Goal: Task Accomplishment & Management: Use online tool/utility

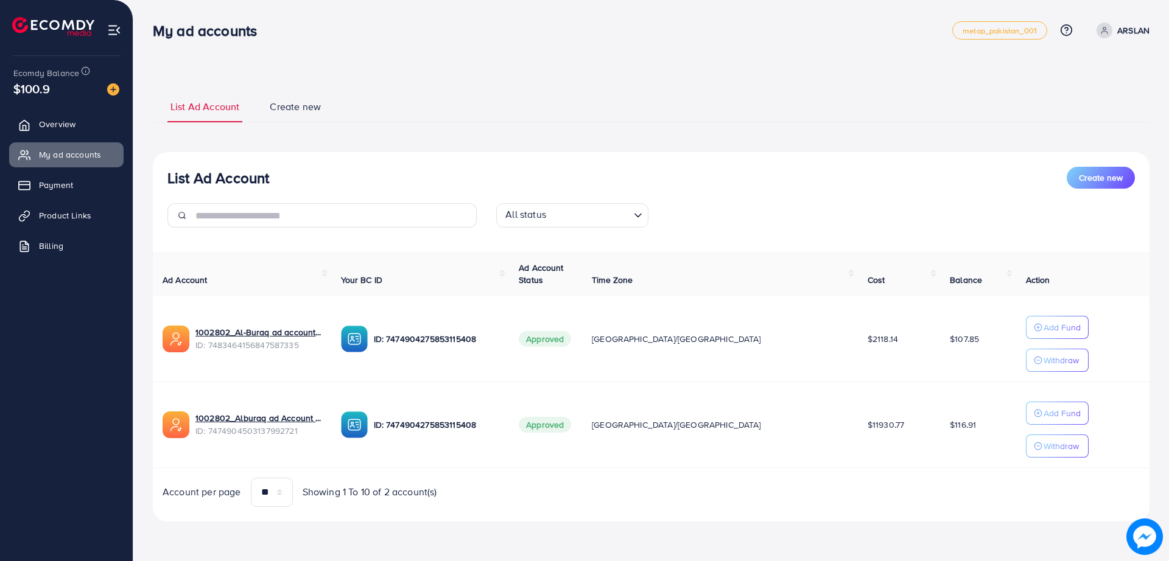
drag, startPoint x: 0, startPoint y: 0, endPoint x: 520, endPoint y: 82, distance: 526.5
click at [520, 82] on div "List Ad Account Create new List Ad Account Create new All status Loading... Ad …" at bounding box center [651, 306] width 997 height 461
drag, startPoint x: 379, startPoint y: 512, endPoint x: 362, endPoint y: 533, distance: 27.3
click at [362, 533] on div "List Ad Account Create new List Ad Account Create new All status Loading... Ad …" at bounding box center [651, 306] width 997 height 461
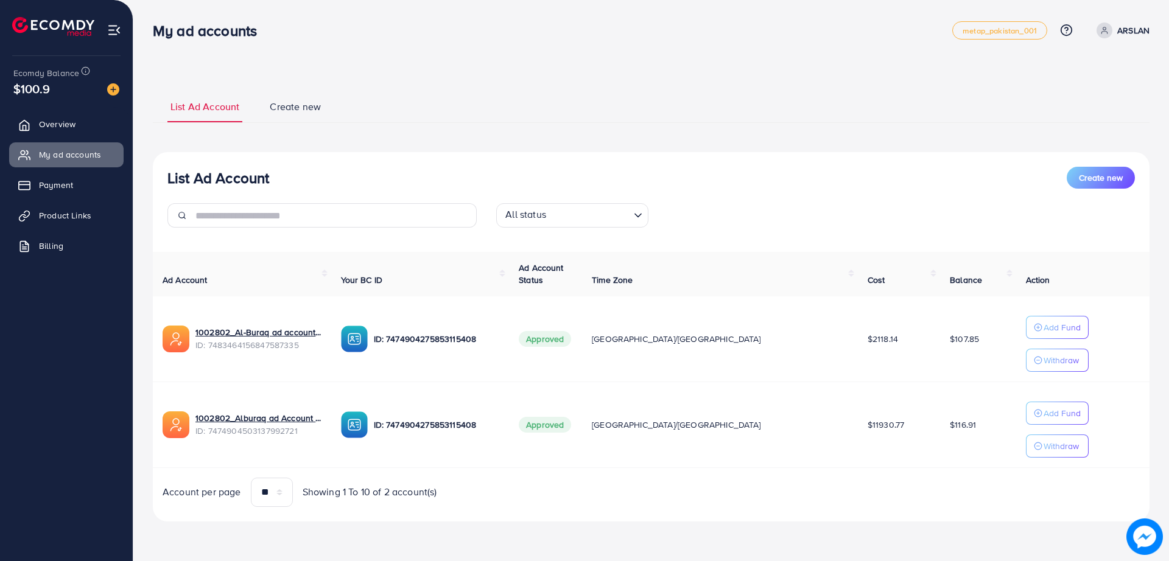
drag, startPoint x: 362, startPoint y: 533, endPoint x: 334, endPoint y: 534, distance: 27.4
click at [334, 534] on div "List Ad Account Create new List Ad Account Create new All status Loading... Ad …" at bounding box center [651, 306] width 997 height 461
drag, startPoint x: 334, startPoint y: 534, endPoint x: 328, endPoint y: 535, distance: 6.1
click at [328, 535] on div "List Ad Account Create new List Ad Account Create new All status Loading... Ad …" at bounding box center [651, 306] width 997 height 461
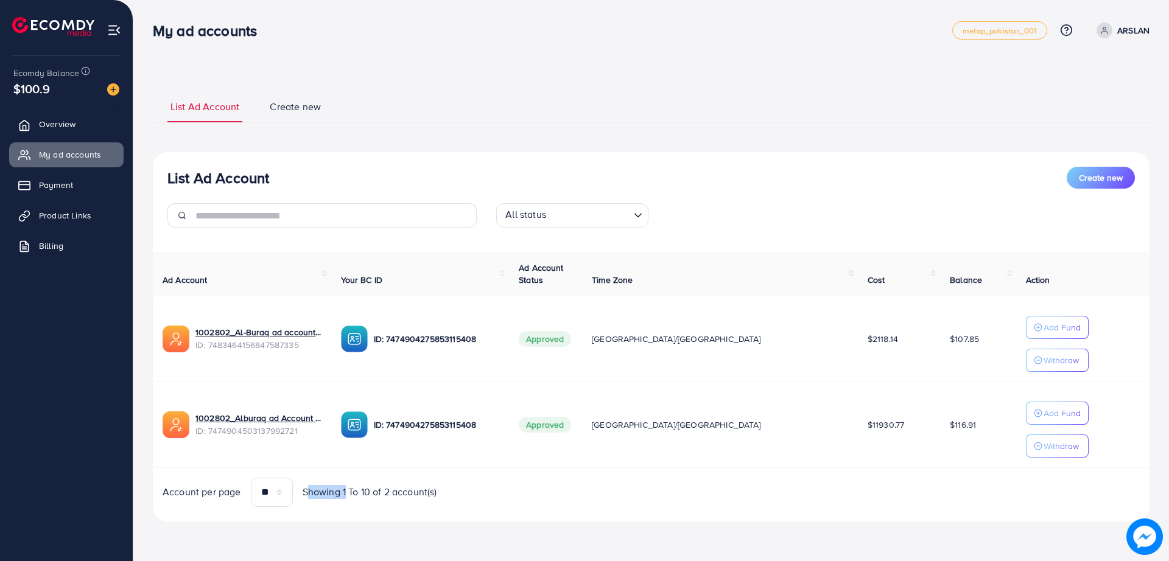
click at [328, 535] on div "List Ad Account Create new List Ad Account Create new All status Loading... Ad …" at bounding box center [651, 306] width 997 height 461
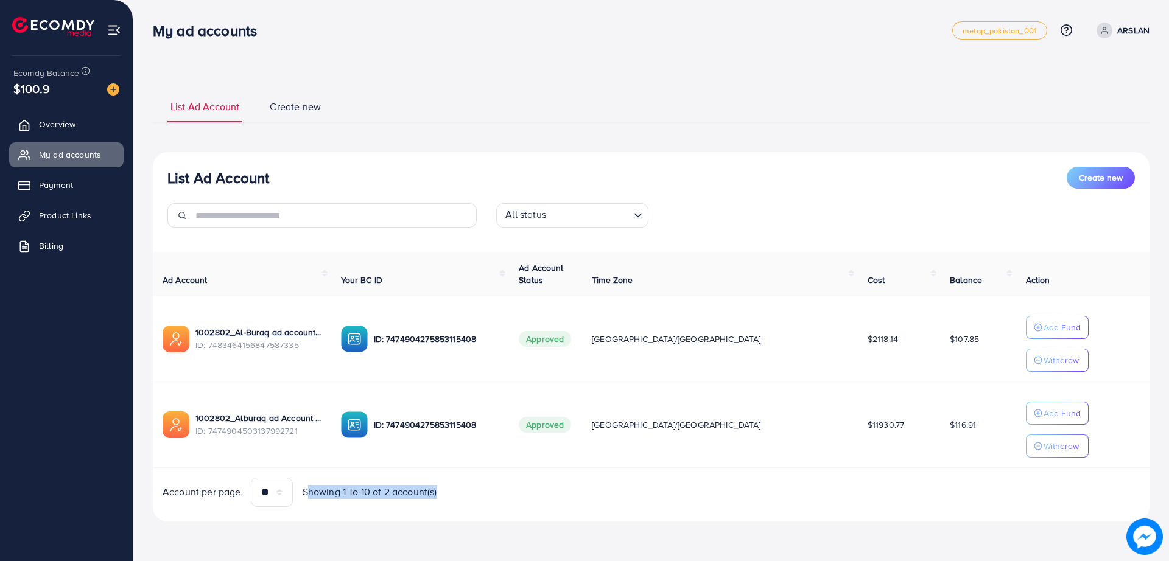
click at [328, 535] on div "List Ad Account Create new List Ad Account Create new All status Loading... Ad …" at bounding box center [651, 306] width 997 height 461
click at [460, 511] on div "List Ad Account Create new All status Loading... Ad Account Your BC ID Ad Accou…" at bounding box center [651, 337] width 997 height 370
click at [474, 124] on div "List Ad Account Create new List Ad Account Create new All status Loading... Ad …" at bounding box center [651, 306] width 997 height 432
drag, startPoint x: 474, startPoint y: 124, endPoint x: 442, endPoint y: 132, distance: 33.2
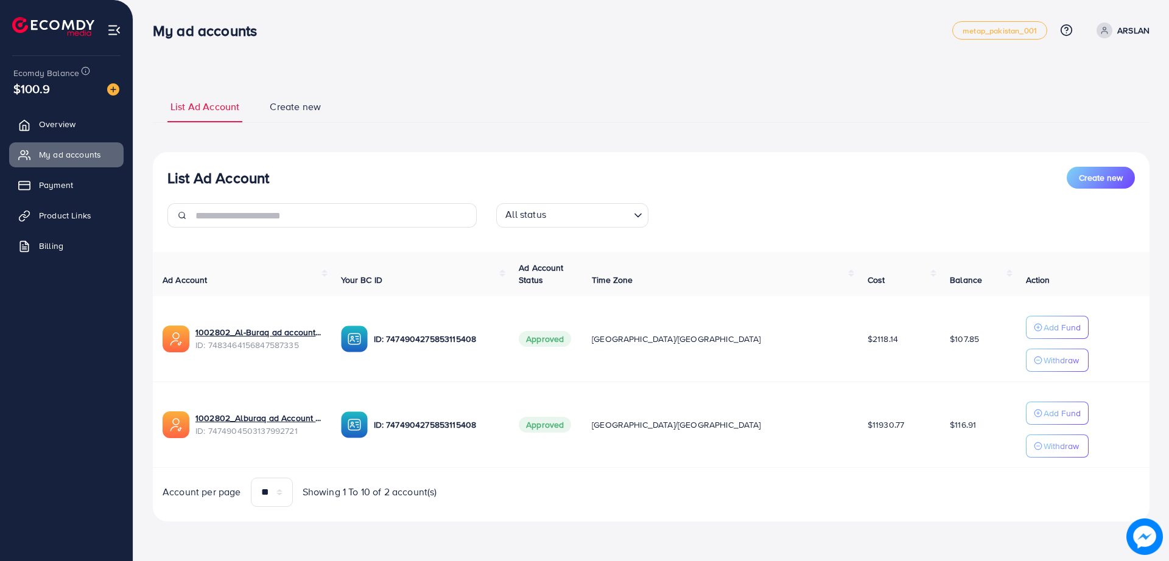
drag, startPoint x: 442, startPoint y: 132, endPoint x: 374, endPoint y: 132, distance: 68.2
click at [374, 132] on div "List Ad Account Create new List Ad Account Create new All status Loading... Ad …" at bounding box center [651, 306] width 997 height 432
